Goal: Use online tool/utility

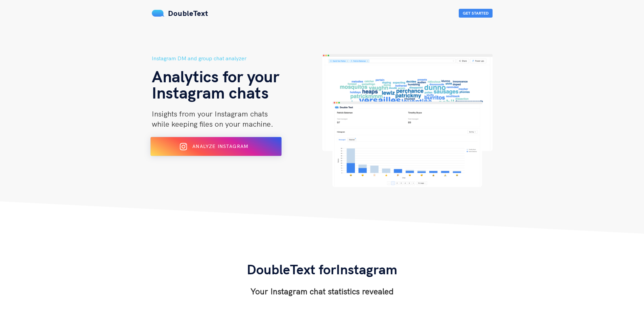
click at [223, 142] on div "Analyze Instagram" at bounding box center [215, 146] width 107 height 11
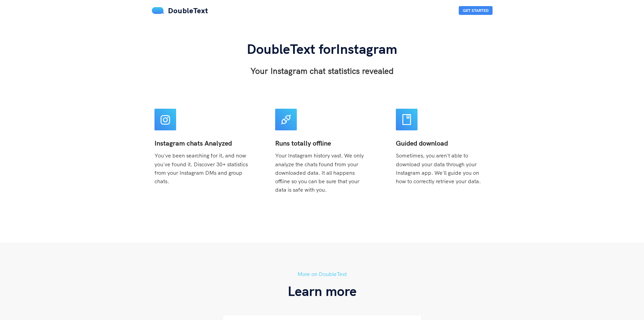
scroll to position [169, 0]
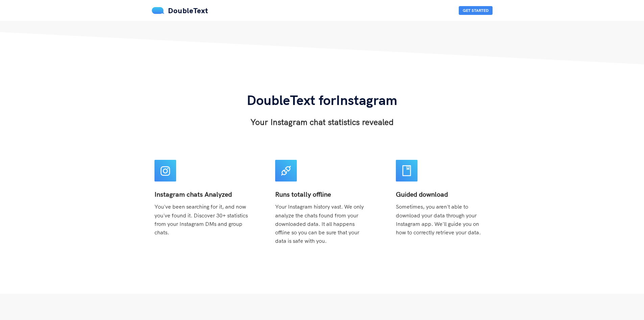
drag, startPoint x: 524, startPoint y: 84, endPoint x: 538, endPoint y: 29, distance: 56.7
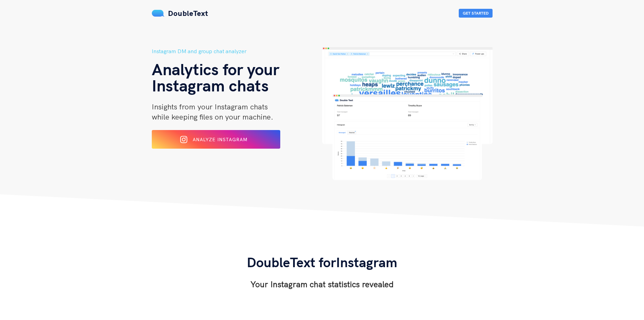
scroll to position [0, 0]
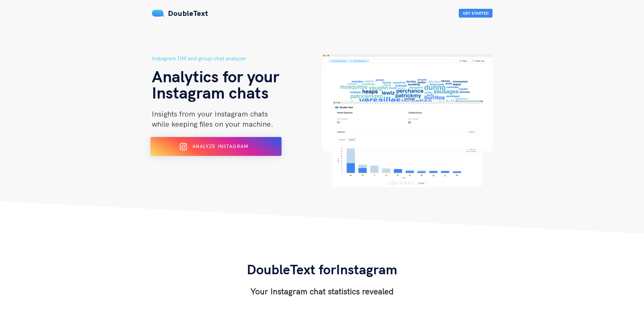
click at [256, 143] on div "Analyze Instagram" at bounding box center [215, 146] width 107 height 11
